Goal: Task Accomplishment & Management: Complete application form

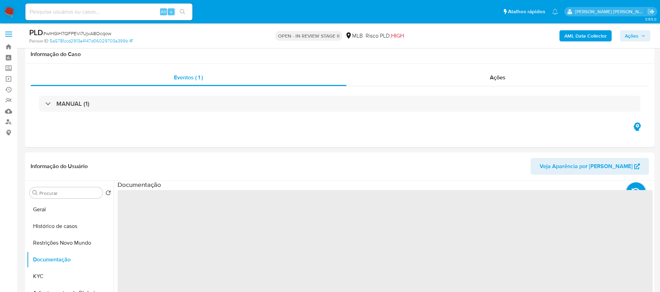
select select "10"
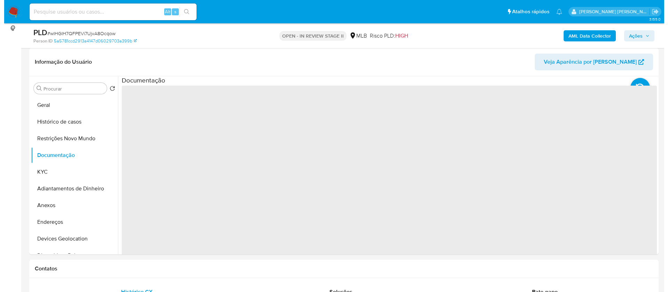
scroll to position [52, 0]
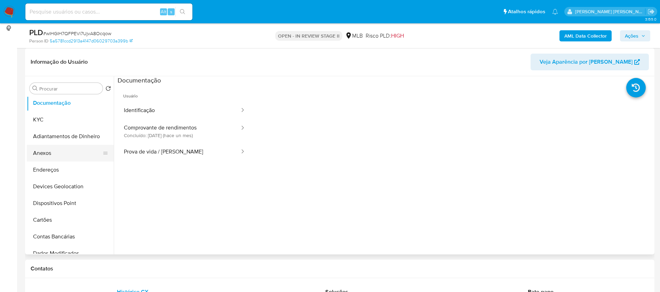
click at [57, 151] on button "Anexos" at bounding box center [67, 153] width 81 height 17
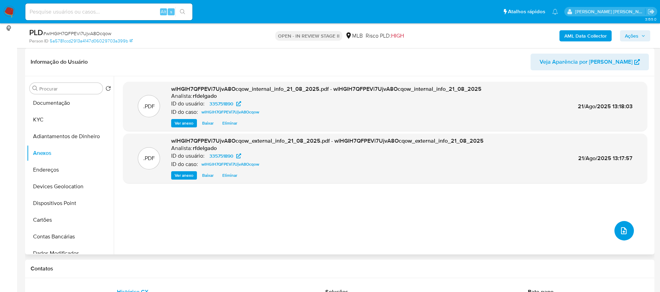
click at [623, 231] on icon "upload-file" at bounding box center [624, 230] width 6 height 7
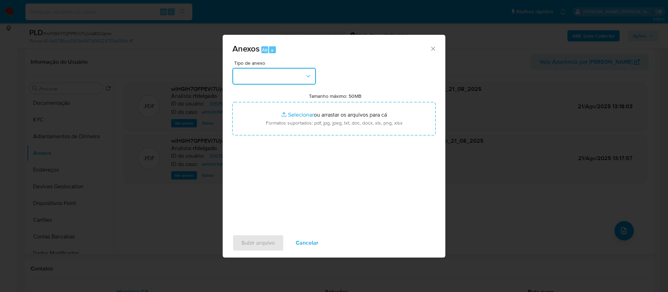
click at [298, 70] on button "button" at bounding box center [273, 76] width 83 height 17
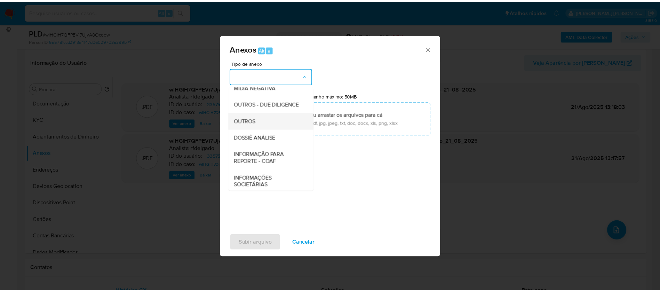
scroll to position [104, 0]
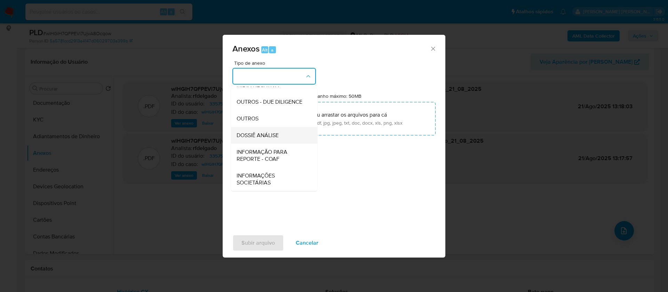
click at [281, 138] on div "DOSSIÊ ANÁLISE" at bounding box center [272, 135] width 71 height 17
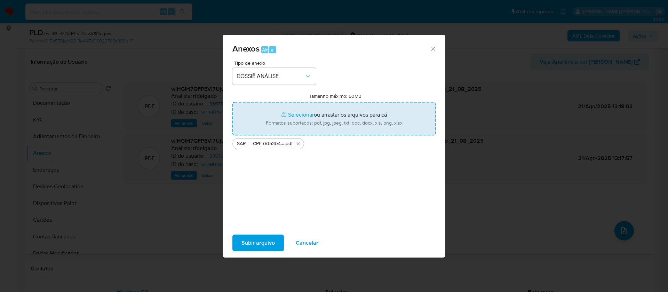
type input "C:\fakepath\Mulan 335751890_2025_08_21_09_15_12.xlsx"
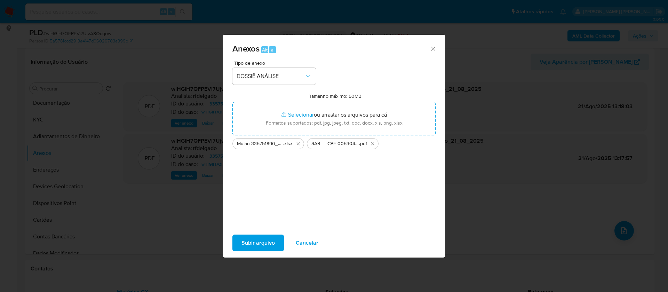
click at [275, 239] on button "Subir arquivo" at bounding box center [257, 242] width 51 height 17
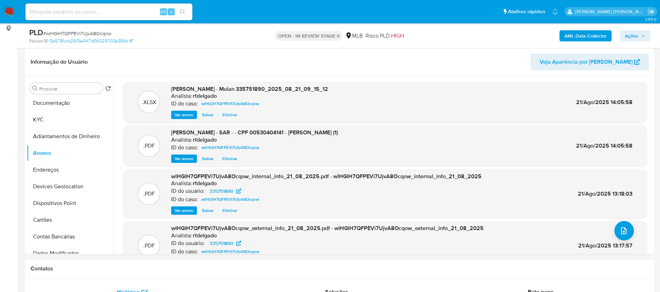
click at [637, 30] on span "Ações" at bounding box center [632, 35] width 14 height 11
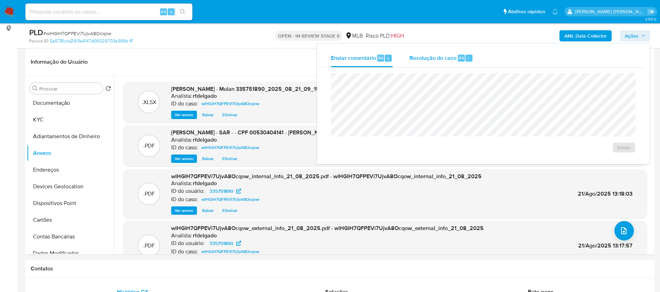
click at [449, 54] on span "Resolução do caso" at bounding box center [432, 58] width 47 height 8
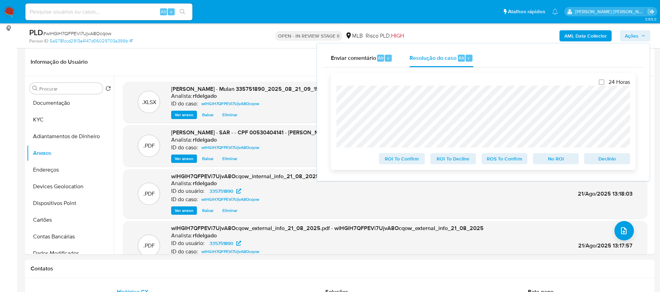
click at [619, 159] on span "Declínio" at bounding box center [607, 159] width 36 height 10
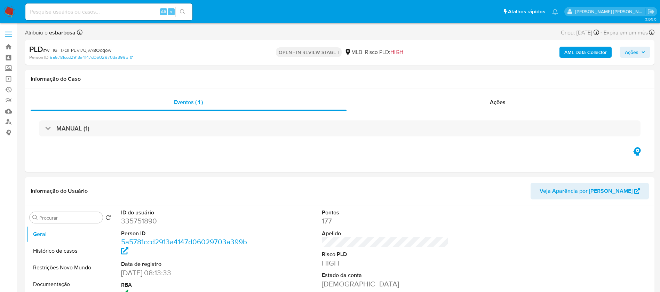
click at [641, 55] on span "Ações" at bounding box center [635, 52] width 21 height 10
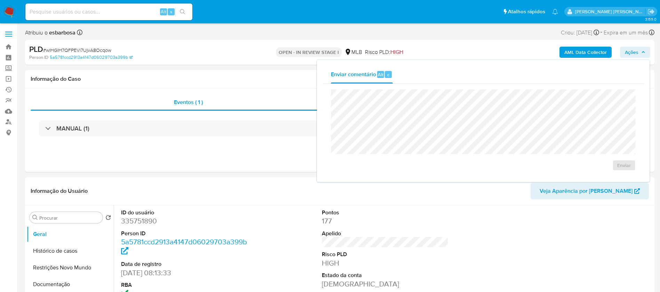
select select "10"
click at [631, 53] on span "Ações" at bounding box center [632, 52] width 14 height 11
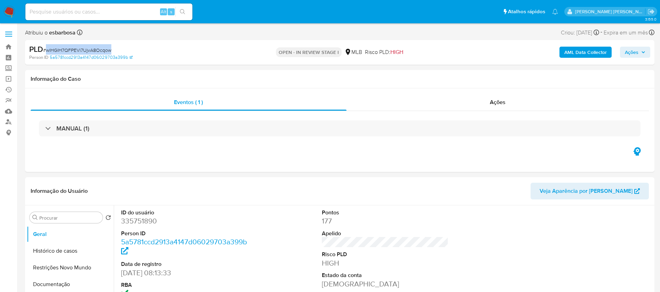
drag, startPoint x: 115, startPoint y: 47, endPoint x: 46, endPoint y: 51, distance: 69.0
click at [46, 51] on div "PLD # wlHGlH7QFPEVi7UjvA8Ocqow" at bounding box center [131, 49] width 205 height 10
copy span "wlHGlH7QFPEVi7UjvA8Ocqow"
click at [12, 12] on img at bounding box center [9, 12] width 12 height 12
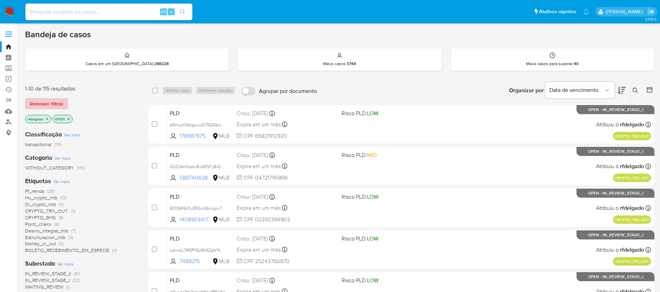
click at [56, 104] on span "Remover filtros" at bounding box center [46, 104] width 33 height 10
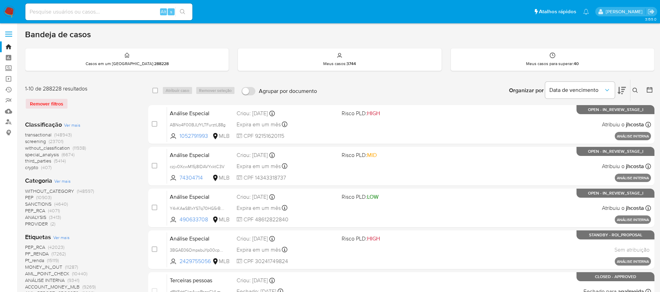
click at [635, 91] on icon at bounding box center [635, 91] width 6 height 6
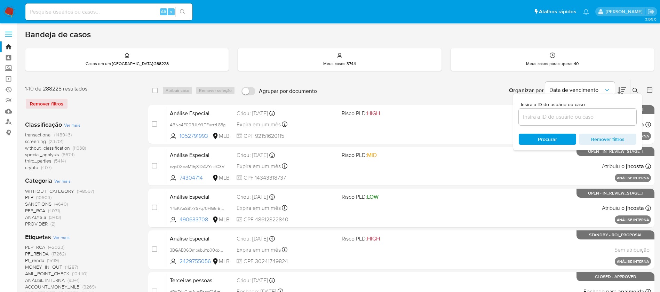
click at [548, 118] on input at bounding box center [578, 116] width 118 height 9
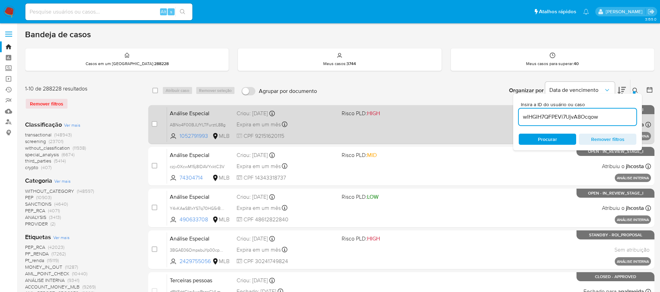
type input "wlHGlH7QFPEVi7UjvA8Ocqow"
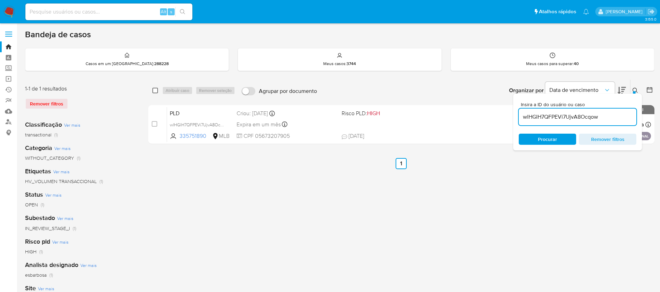
click at [154, 90] on input "checkbox" at bounding box center [155, 91] width 6 height 6
checkbox input "true"
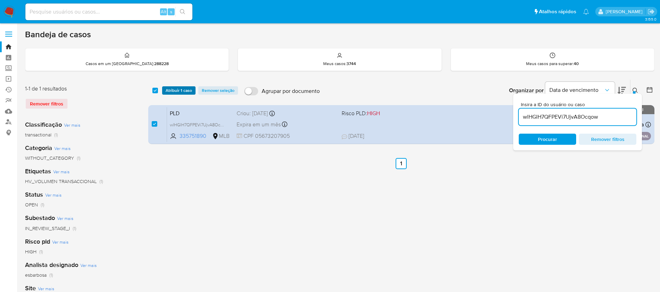
click at [172, 89] on span "Atribuir 1 caso" at bounding box center [179, 90] width 26 height 7
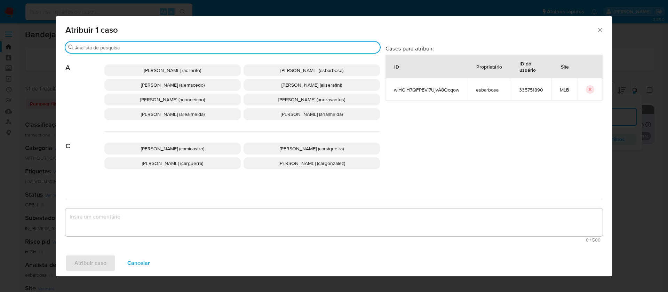
click at [271, 47] on input "Procurar" at bounding box center [226, 48] width 302 height 6
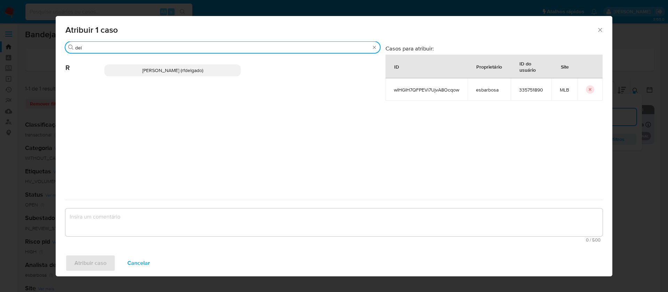
type input "del"
click at [226, 70] on p "Renata De Freitas Delgado (rfdelgado)" at bounding box center [172, 70] width 136 height 12
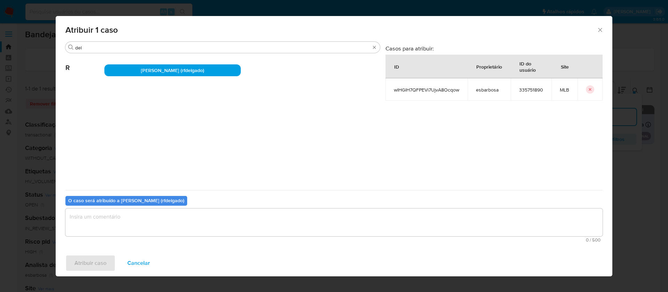
click at [226, 71] on p "Renata De Freitas Delgado (rfdelgado)" at bounding box center [172, 70] width 136 height 12
click at [235, 213] on textarea "assign-modal" at bounding box center [333, 222] width 537 height 28
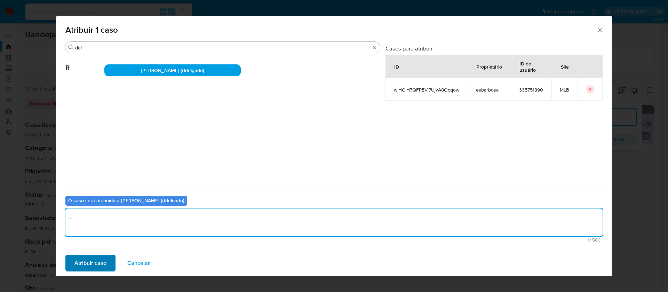
type textarea "."
click at [94, 264] on span "Atribuir caso" at bounding box center [90, 262] width 32 height 15
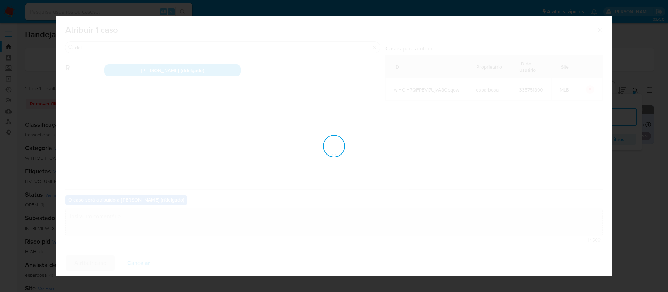
checkbox input "false"
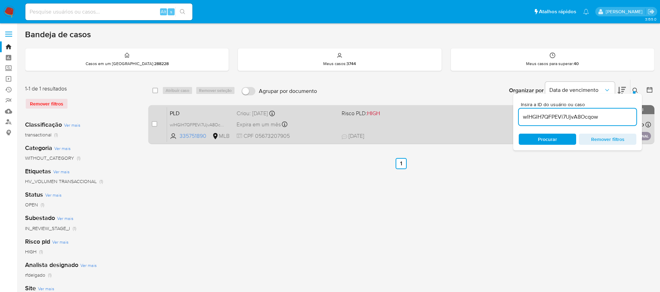
click at [478, 129] on div "PLD wlHGlH7QFPEVi7UjvA8Ocqow 335751890 MLB Risco PLD: HIGH Criou: 14/08/2025 Cr…" at bounding box center [409, 124] width 484 height 35
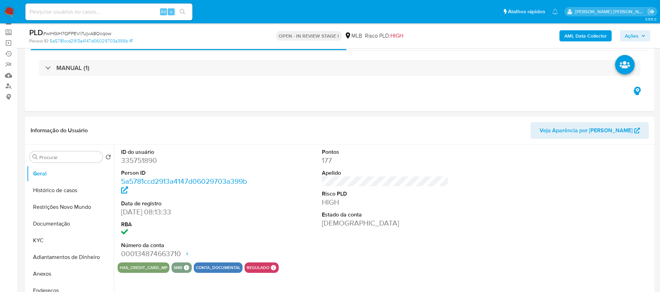
scroll to position [52, 0]
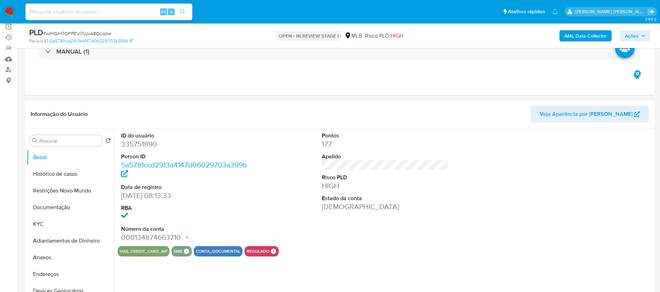
select select "10"
click at [47, 257] on button "Anexos" at bounding box center [67, 257] width 81 height 17
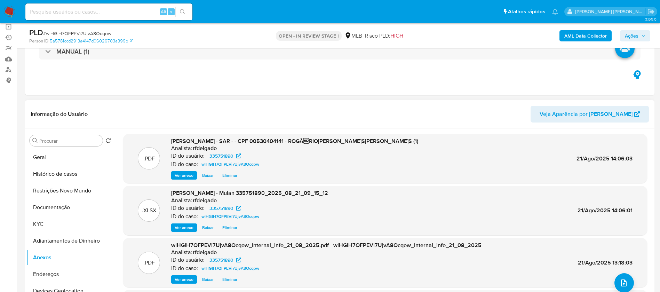
click at [232, 179] on span "Eliminar" at bounding box center [229, 175] width 15 height 7
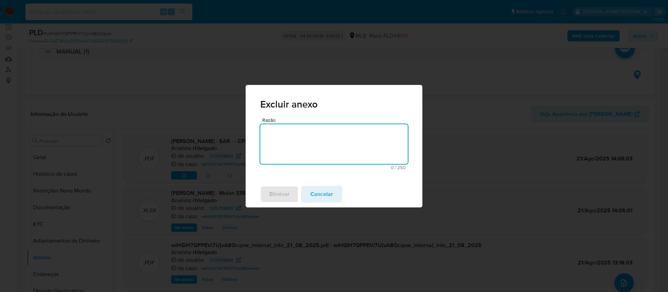
click at [290, 145] on textarea "Razão" at bounding box center [333, 144] width 147 height 40
type textarea "."
click at [267, 196] on button "Eliminar" at bounding box center [279, 194] width 38 height 17
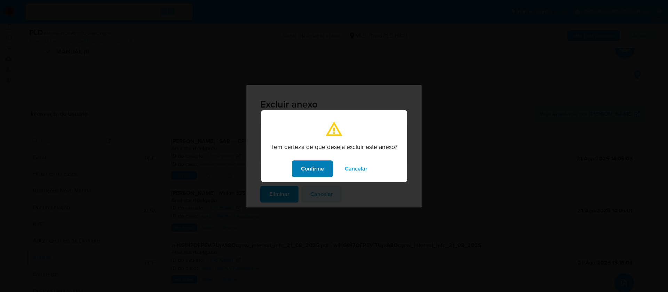
click at [317, 169] on span "Confirme" at bounding box center [312, 168] width 23 height 15
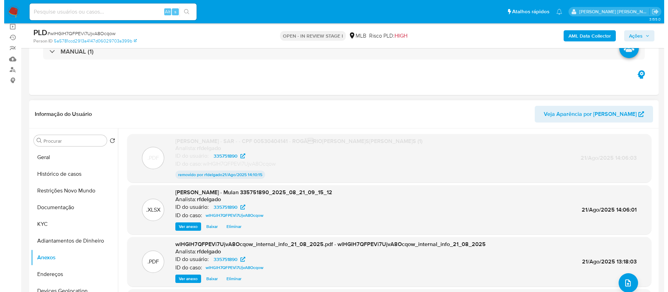
scroll to position [38, 0]
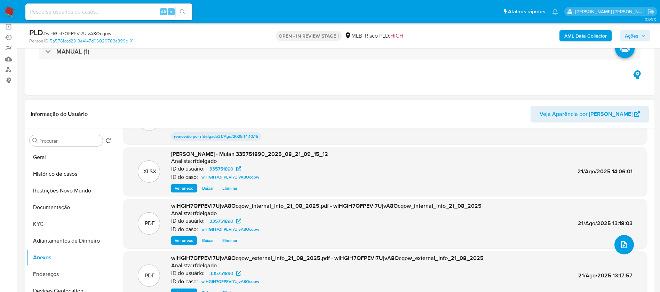
click at [623, 242] on icon "upload-file" at bounding box center [624, 244] width 8 height 8
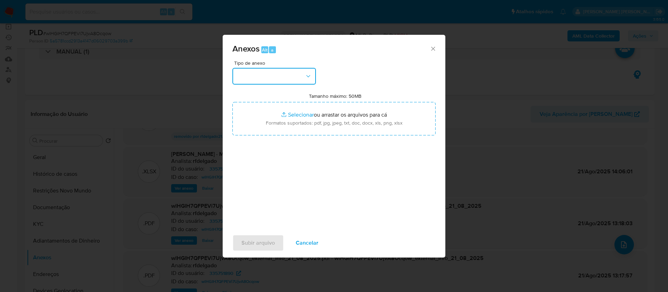
click at [302, 77] on button "button" at bounding box center [273, 76] width 83 height 17
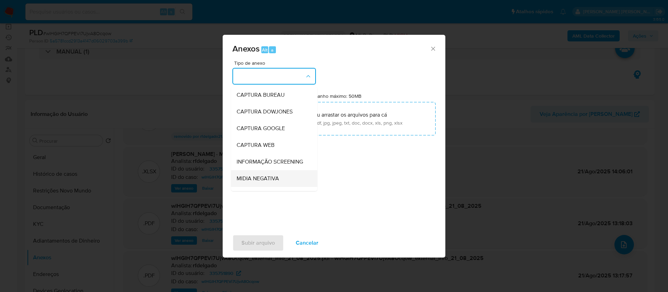
scroll to position [104, 0]
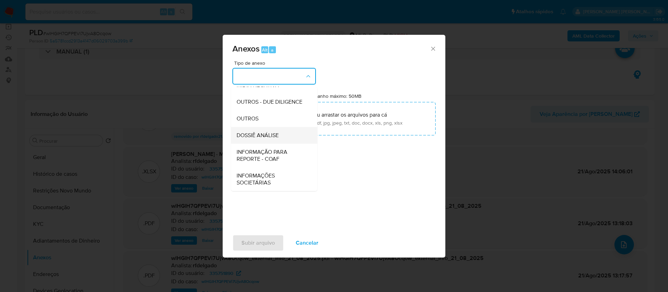
click at [280, 138] on div "DOSSIÊ ANÁLISE" at bounding box center [272, 135] width 71 height 17
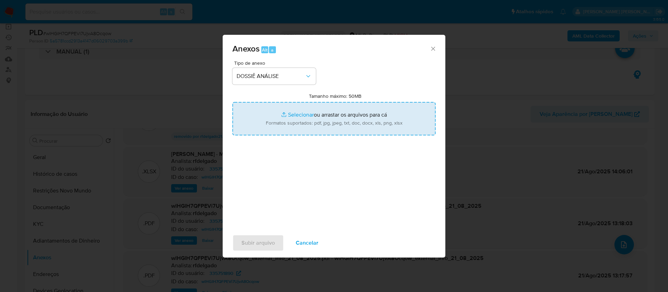
type input "C:\fakepath\SAR - - CPF 05673207905 - WELITON JORGE DA CRUZ.pdf"
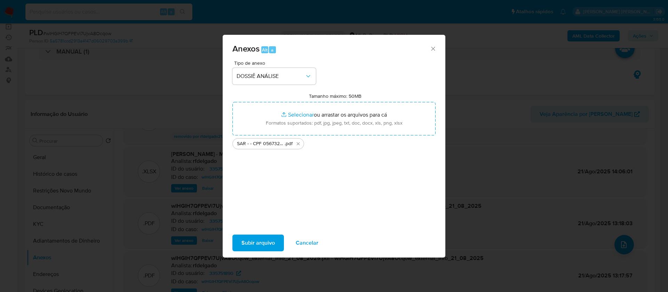
click at [264, 245] on span "Subir arquivo" at bounding box center [257, 242] width 33 height 15
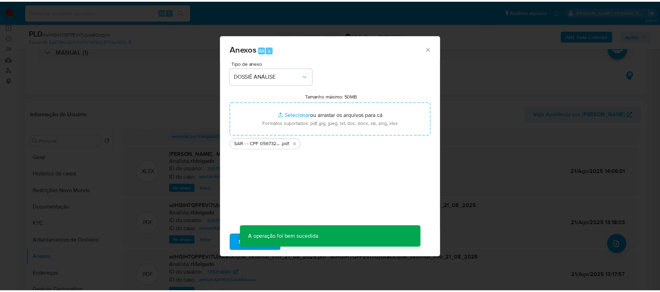
scroll to position [30, 0]
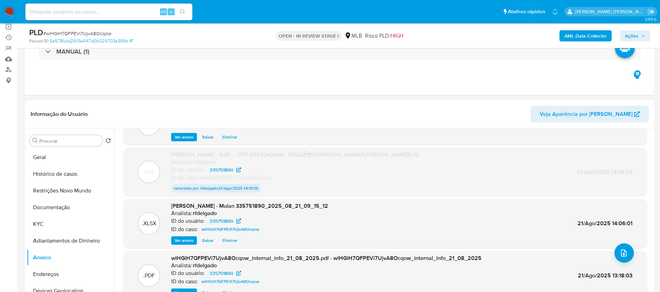
click at [636, 31] on span "Ações" at bounding box center [632, 35] width 14 height 11
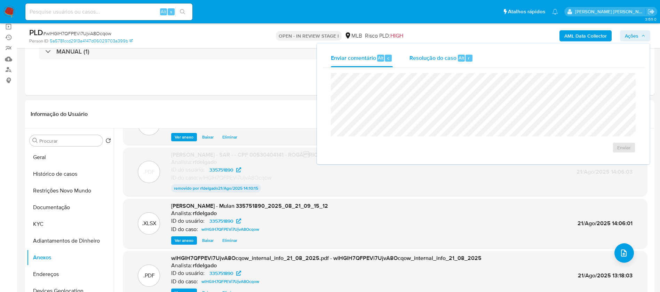
click at [447, 61] on span "Resolução do caso" at bounding box center [432, 58] width 47 height 8
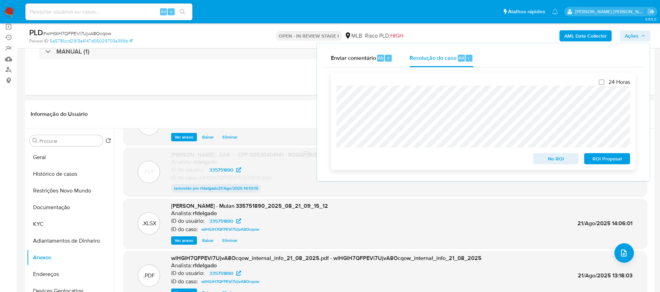
click at [620, 160] on span "ROI Proposal" at bounding box center [607, 159] width 36 height 10
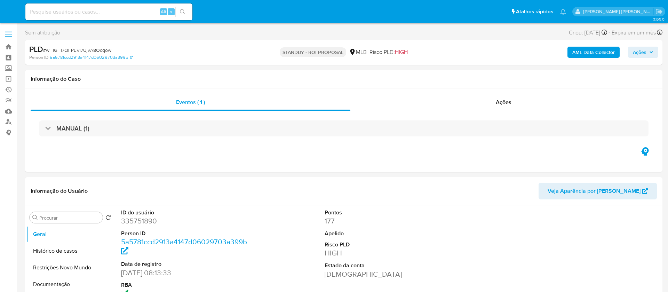
select select "10"
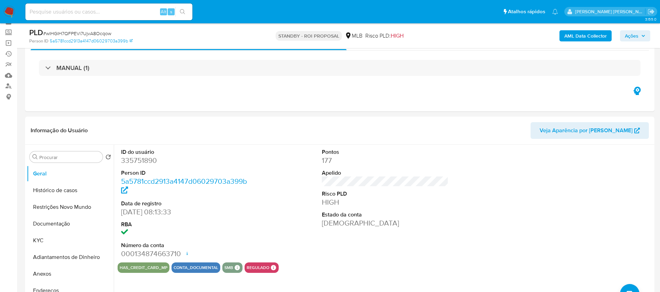
scroll to position [52, 0]
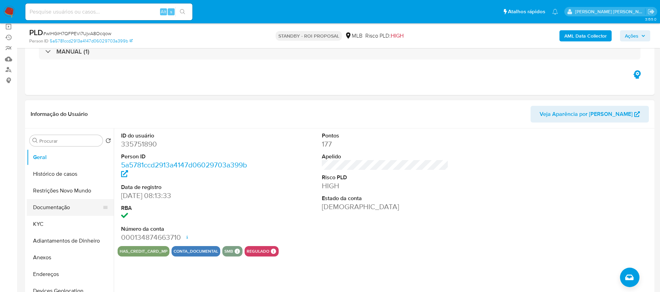
click at [58, 206] on button "Documentação" at bounding box center [67, 207] width 81 height 17
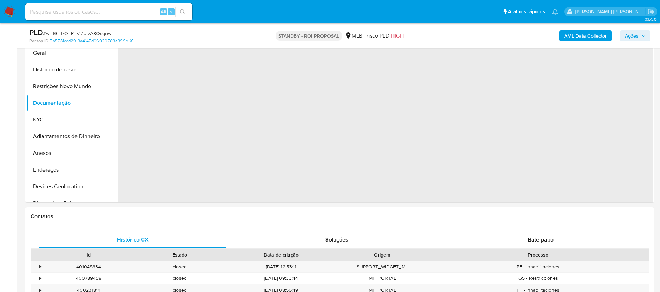
scroll to position [104, 0]
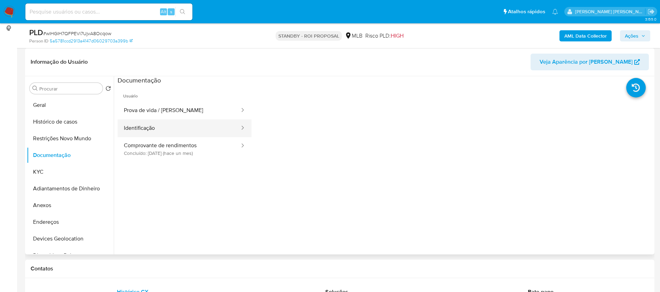
click at [168, 134] on button "Identificação" at bounding box center [179, 128] width 123 height 18
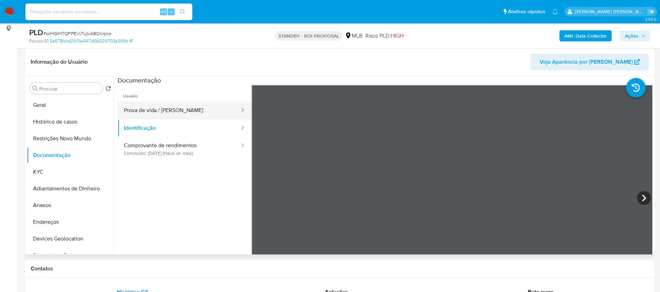
click at [190, 115] on button "Prova de vida / [PERSON_NAME]" at bounding box center [179, 111] width 123 height 18
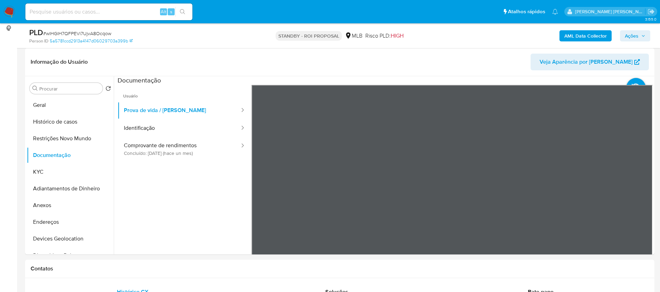
click at [133, 6] on div "Alt s" at bounding box center [108, 11] width 167 height 17
click at [125, 10] on input at bounding box center [108, 11] width 167 height 9
paste input "iwTwEqSFOy8x8aGqB1JAe1uf"
type input "iwTwEqSFOy8x8aGqB1JAe1uf"
click at [182, 12] on icon "search-icon" at bounding box center [183, 12] width 6 height 6
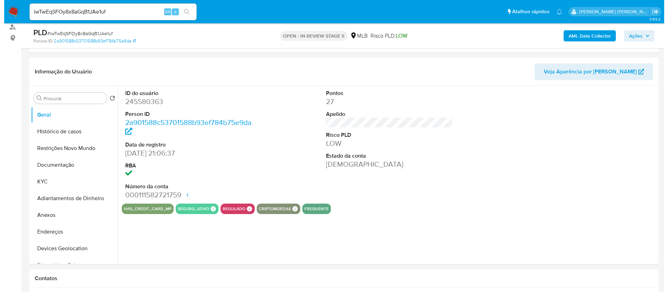
scroll to position [104, 0]
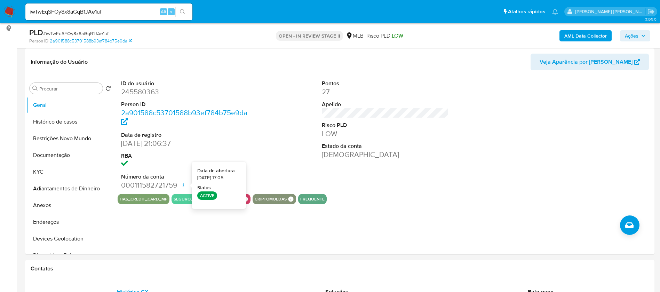
select select "10"
click at [37, 175] on button "KYC" at bounding box center [67, 172] width 81 height 17
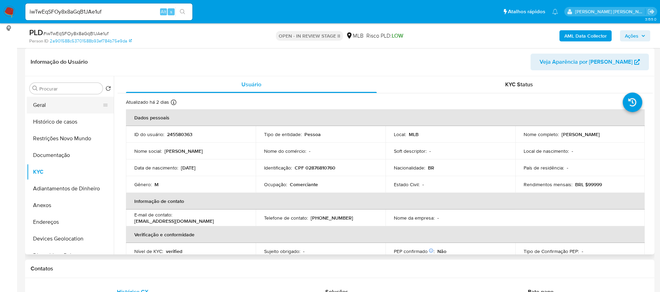
click at [63, 102] on button "Geral" at bounding box center [67, 105] width 81 height 17
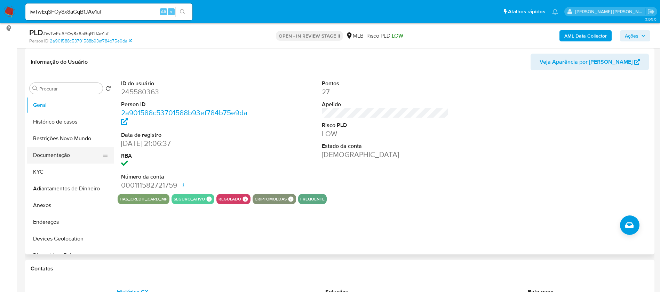
click at [74, 157] on button "Documentação" at bounding box center [67, 155] width 81 height 17
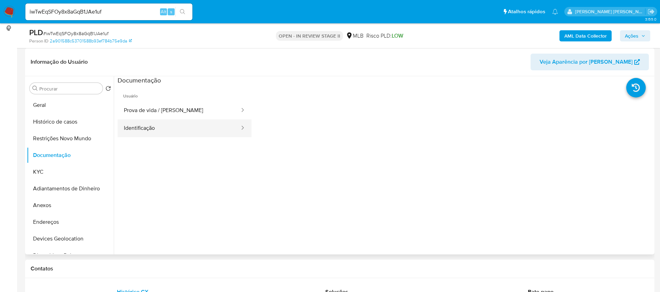
click at [181, 125] on button "Identificação" at bounding box center [179, 128] width 123 height 18
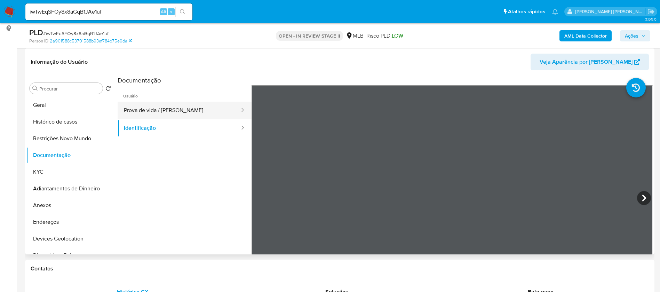
click at [189, 113] on button "Prova de vida / [PERSON_NAME]" at bounding box center [179, 111] width 123 height 18
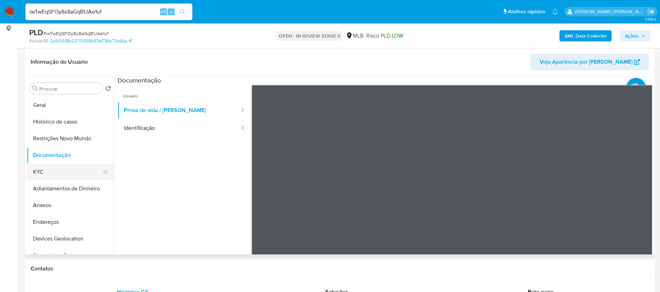
click at [43, 174] on button "KYC" at bounding box center [67, 172] width 81 height 17
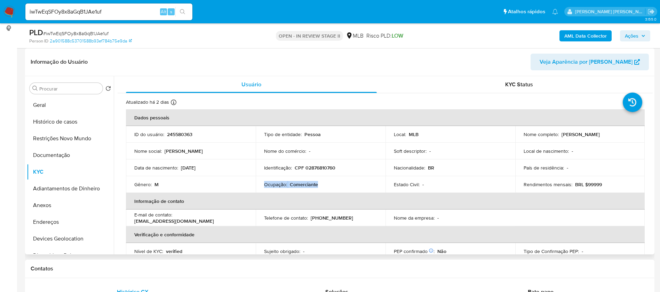
drag, startPoint x: 319, startPoint y: 186, endPoint x: 263, endPoint y: 185, distance: 55.7
click at [264, 185] on div "Ocupação : Comerciante" at bounding box center [320, 184] width 113 height 6
copy div "Ocupação : Comerciante"
click at [580, 36] on b "AML Data Collector" at bounding box center [585, 35] width 42 height 11
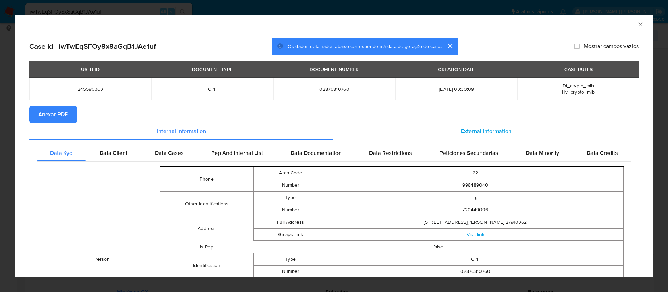
click at [481, 132] on span "External information" at bounding box center [486, 131] width 50 height 8
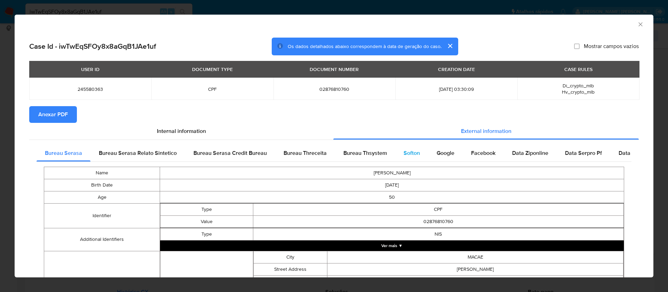
click at [414, 149] on span "Softon" at bounding box center [412, 153] width 16 height 8
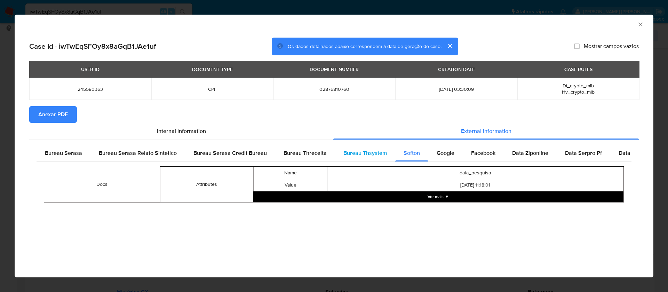
click at [370, 150] on span "Bureau Thsystem" at bounding box center [364, 153] width 43 height 8
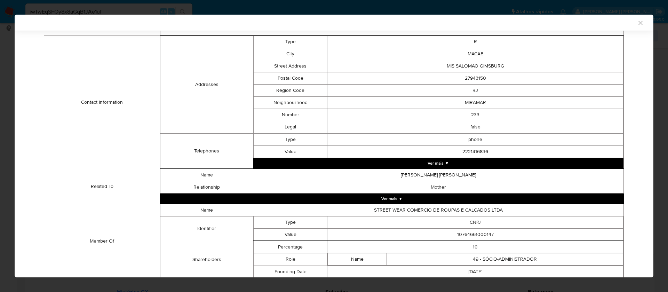
scroll to position [265, 0]
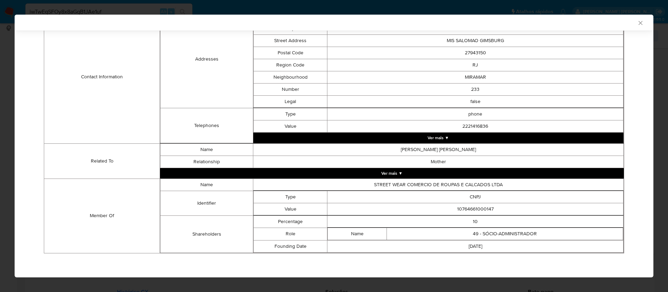
click at [475, 208] on td "10764661000147" at bounding box center [475, 209] width 296 height 12
copy td "10764661000147"
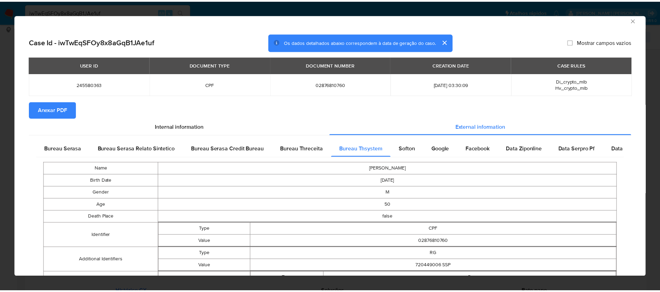
scroll to position [0, 0]
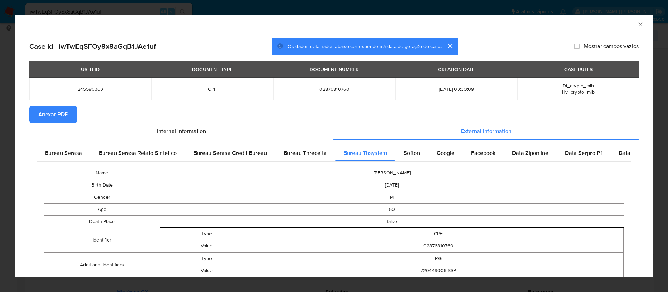
click at [46, 112] on span "Anexar PDF" at bounding box center [53, 114] width 30 height 15
click at [637, 23] on icon "Fechar a janela" at bounding box center [640, 24] width 7 height 7
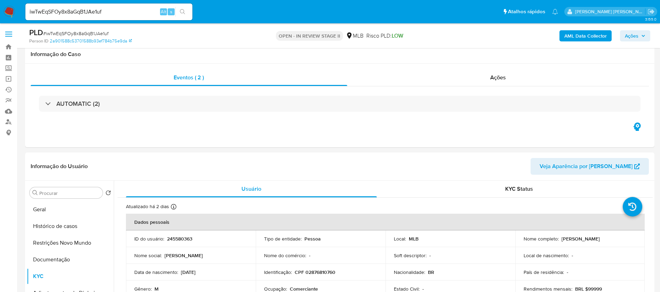
scroll to position [52, 0]
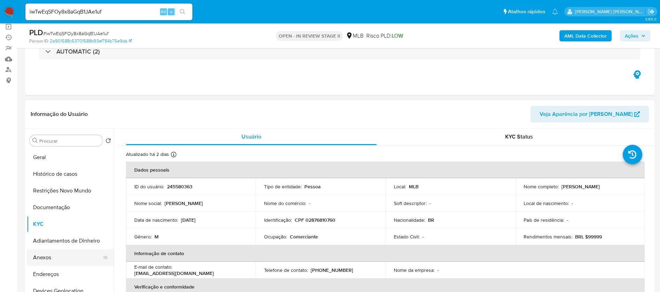
click at [38, 254] on button "Anexos" at bounding box center [67, 257] width 81 height 17
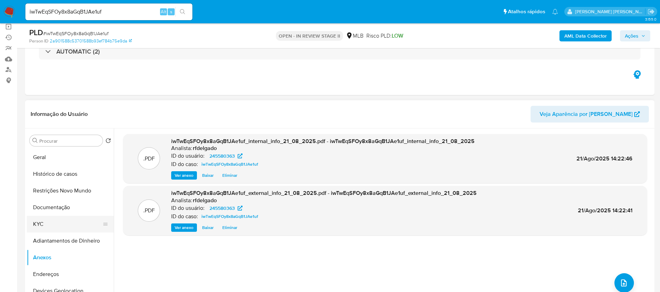
click at [45, 222] on button "KYC" at bounding box center [67, 224] width 81 height 17
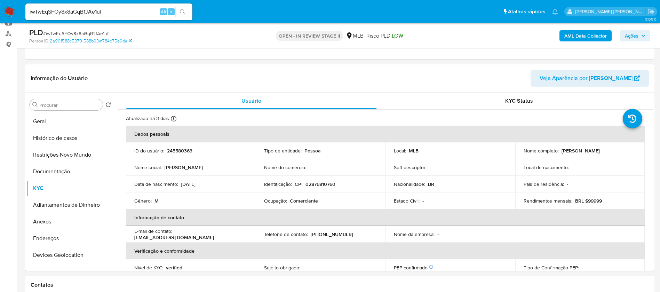
scroll to position [104, 0]
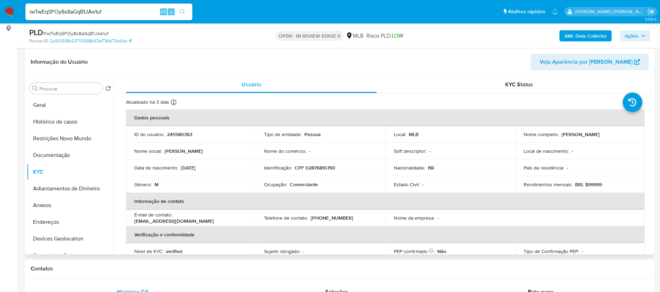
drag, startPoint x: 620, startPoint y: 134, endPoint x: 558, endPoint y: 136, distance: 61.6
click at [558, 136] on div "Nome completo : [PERSON_NAME]" at bounding box center [580, 134] width 113 height 6
copy div "[PERSON_NAME]"
click at [326, 167] on p "CPF 02876810760" at bounding box center [315, 168] width 41 height 6
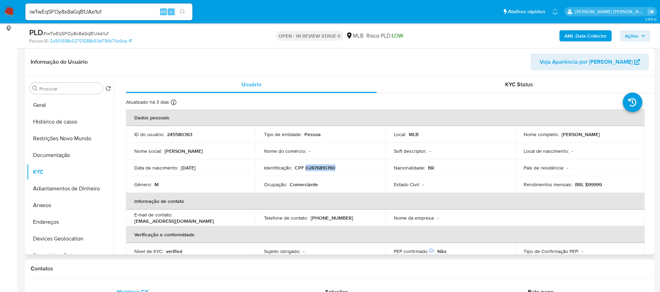
click at [326, 167] on p "CPF 02876810760" at bounding box center [315, 168] width 41 height 6
copy p "02876810760"
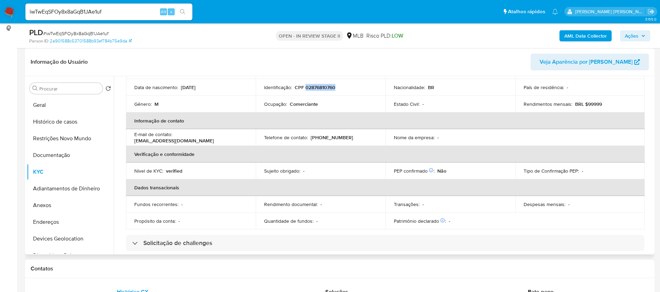
scroll to position [29, 0]
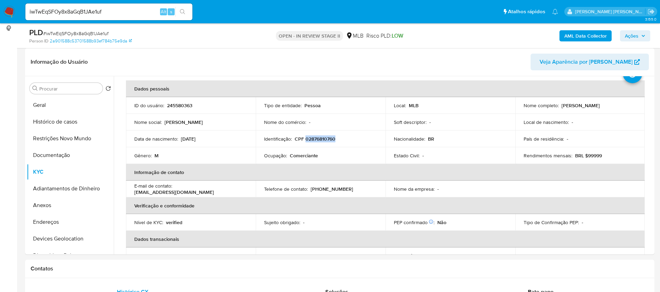
copy p "02876810760"
click at [175, 105] on p "245580363" at bounding box center [179, 105] width 25 height 6
copy p "245580363"
click at [80, 119] on button "Histórico de casos" at bounding box center [67, 121] width 81 height 17
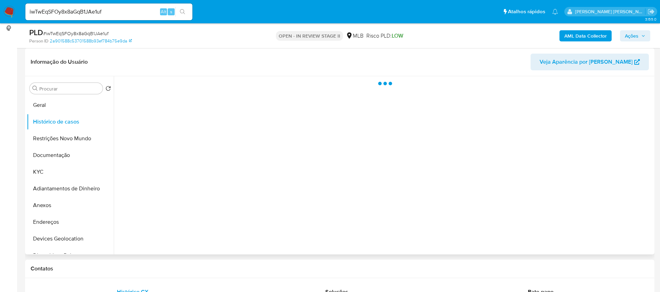
scroll to position [0, 0]
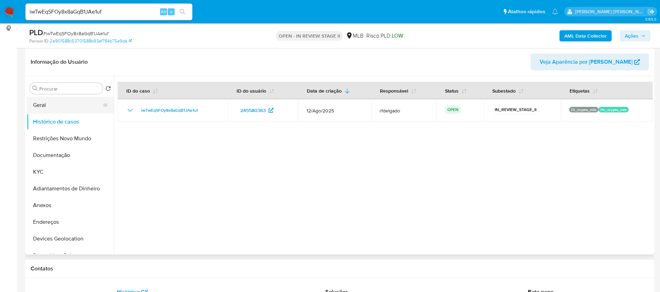
click at [39, 107] on button "Geral" at bounding box center [67, 105] width 81 height 17
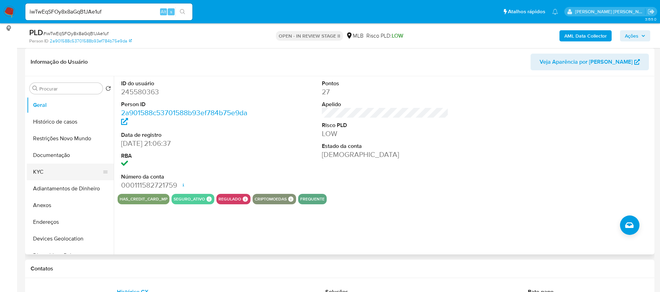
click at [39, 177] on button "KYC" at bounding box center [67, 172] width 81 height 17
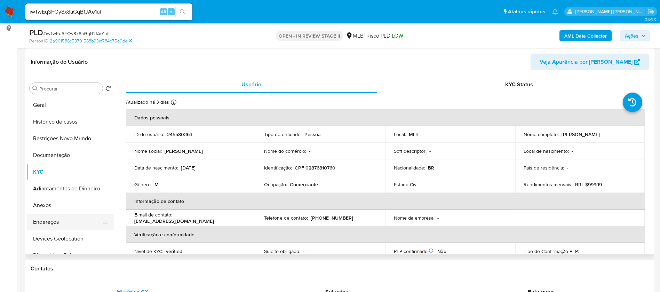
click at [52, 222] on button "Endereços" at bounding box center [67, 222] width 81 height 17
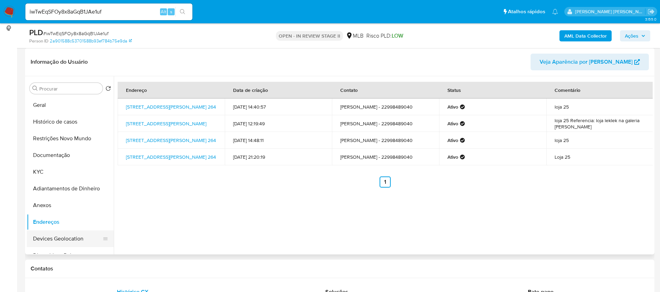
click at [78, 239] on button "Devices Geolocation" at bounding box center [67, 238] width 81 height 17
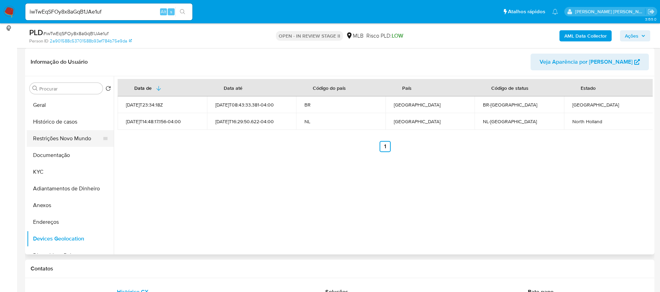
click at [68, 138] on button "Restrições Novo Mundo" at bounding box center [67, 138] width 81 height 17
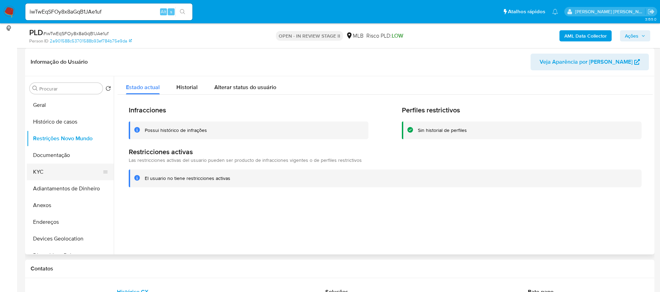
scroll to position [104, 0]
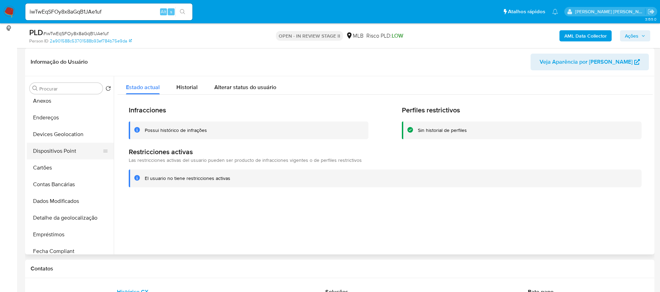
click at [74, 155] on button "Dispositivos Point" at bounding box center [67, 151] width 81 height 17
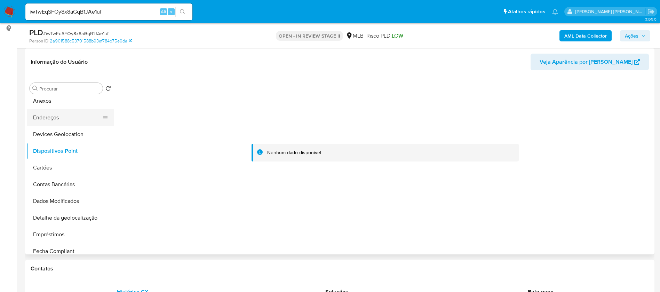
click at [68, 123] on button "Endereços" at bounding box center [67, 117] width 81 height 17
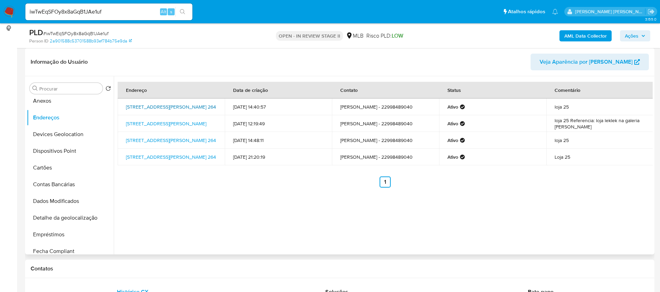
click at [193, 104] on link "[STREET_ADDRESS][PERSON_NAME] 264" at bounding box center [171, 106] width 90 height 7
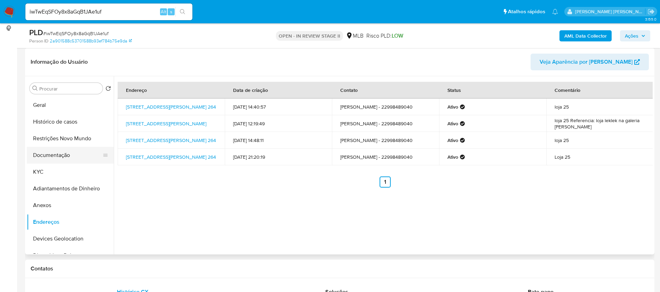
click at [71, 158] on button "Documentação" at bounding box center [67, 155] width 81 height 17
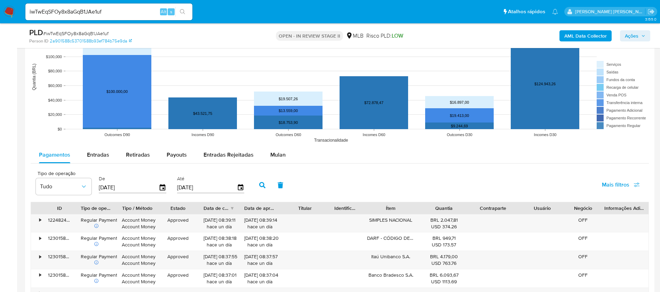
scroll to position [678, 0]
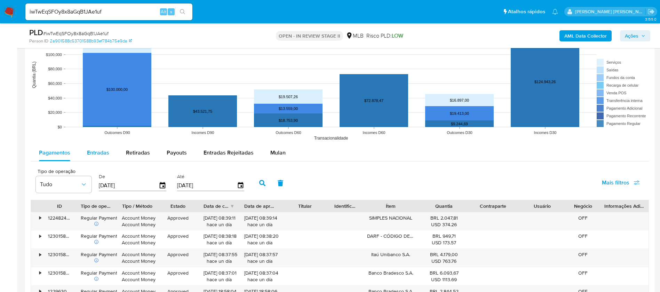
click at [105, 153] on span "Entradas" at bounding box center [98, 153] width 22 height 8
select select "10"
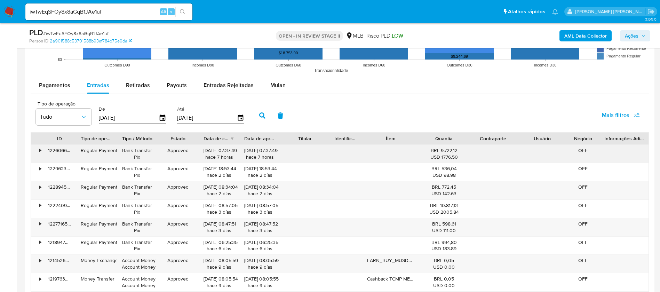
scroll to position [731, 0]
